Goal: Task Accomplishment & Management: Manage account settings

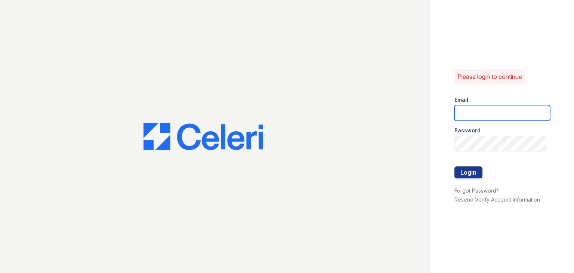
click at [481, 114] on input "email" at bounding box center [502, 113] width 96 height 16
type input "b"
type input "[DOMAIN_NAME][EMAIL_ADDRESS][DOMAIN_NAME]"
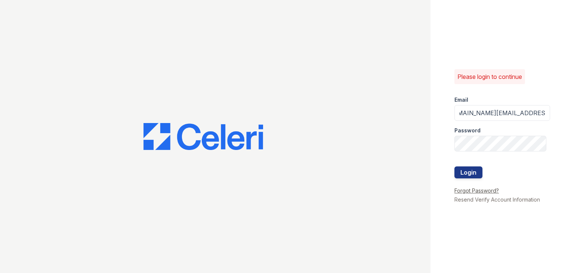
click at [476, 192] on link "Forgot Password?" at bounding box center [476, 190] width 44 height 6
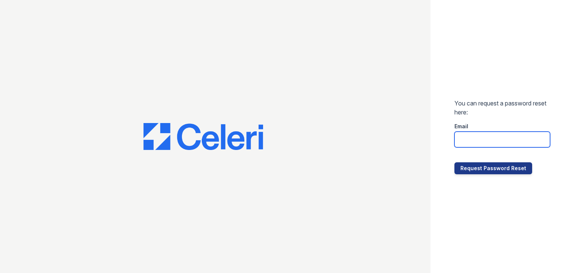
click at [475, 141] on input "email" at bounding box center [502, 140] width 96 height 16
type input "[DOMAIN_NAME][EMAIL_ADDRESS][DOMAIN_NAME]"
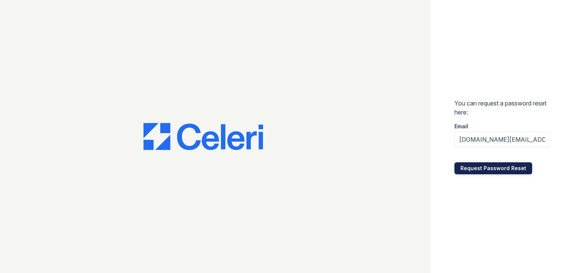
click at [476, 168] on button "Request Password Reset" at bounding box center [493, 168] width 78 height 12
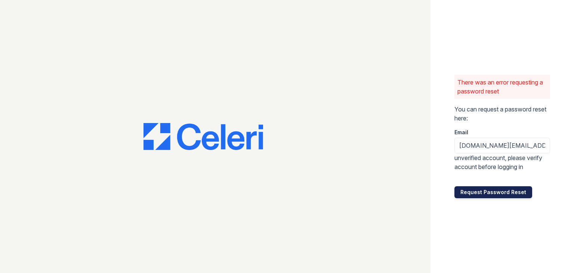
click at [503, 193] on button "Request Password Reset" at bounding box center [493, 192] width 78 height 12
click at [480, 195] on button "Request Password Reset" at bounding box center [493, 192] width 78 height 12
